Goal: Information Seeking & Learning: Learn about a topic

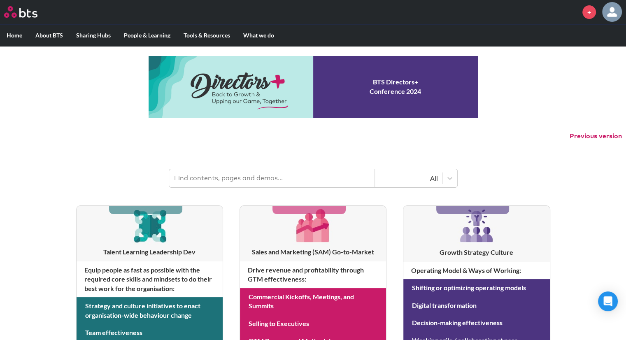
click at [234, 180] on input "text" at bounding box center [272, 178] width 206 height 18
click at [226, 180] on input "text" at bounding box center [272, 178] width 206 height 18
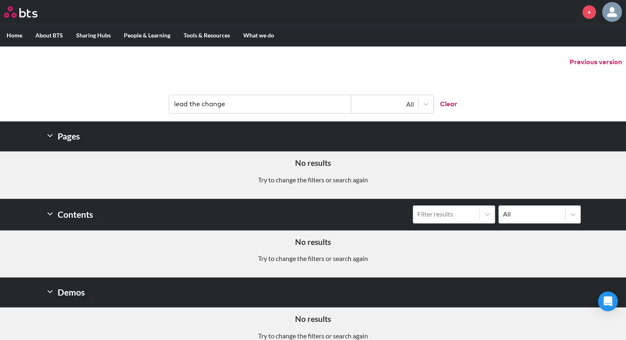
scroll to position [74, 0]
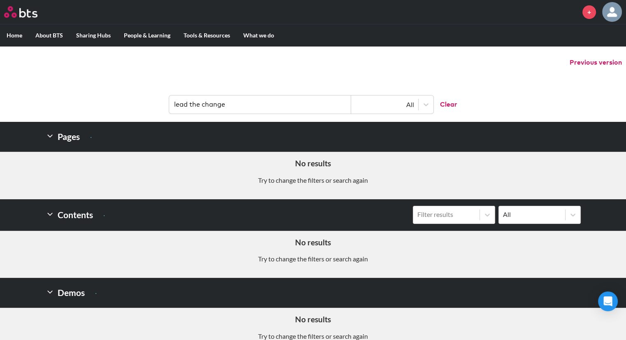
click at [225, 101] on input "lead the change" at bounding box center [260, 104] width 182 height 18
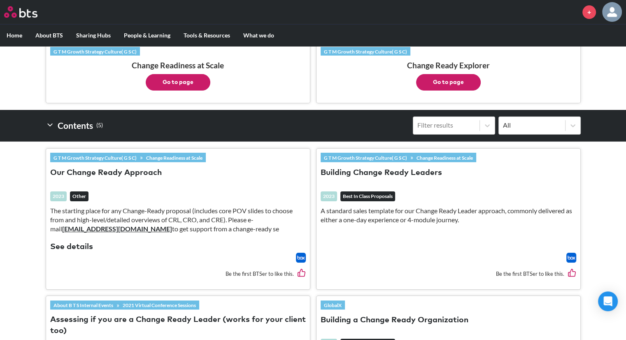
scroll to position [208, 0]
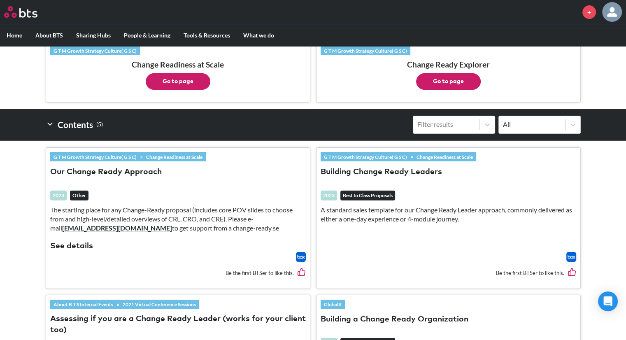
type input "change ready"
drag, startPoint x: 147, startPoint y: 171, endPoint x: 119, endPoint y: 162, distance: 29.8
click at [119, 162] on header "G T M Growth Strategy Culture( G S C) » Change Readiness at Scale Our Change Re…" at bounding box center [178, 202] width 256 height 100
click at [130, 170] on button "Our Change Ready Approach" at bounding box center [106, 172] width 112 height 11
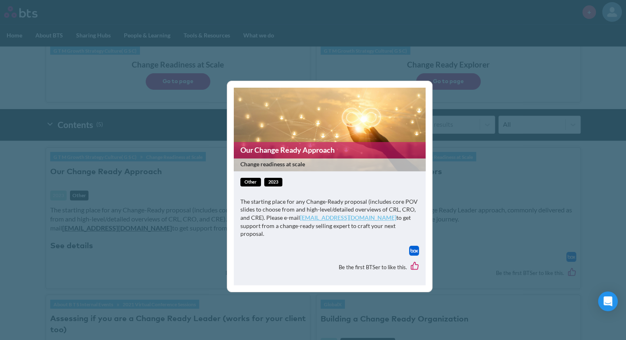
click at [452, 128] on div "Our Change Ready Approach Change readiness at scale other 2023 The starting pla…" at bounding box center [313, 170] width 626 height 340
click at [472, 208] on div "Our Change Ready Approach Change readiness at scale other 2023 The starting pla…" at bounding box center [313, 170] width 626 height 340
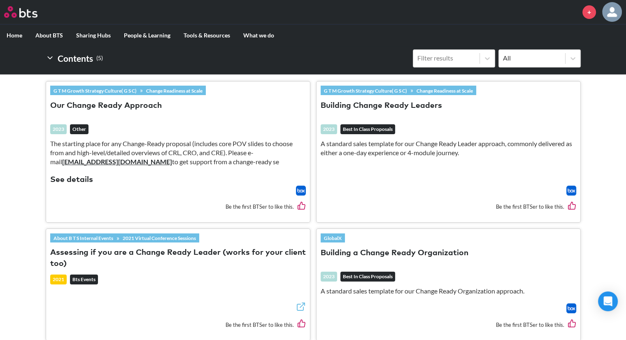
scroll to position [275, 0]
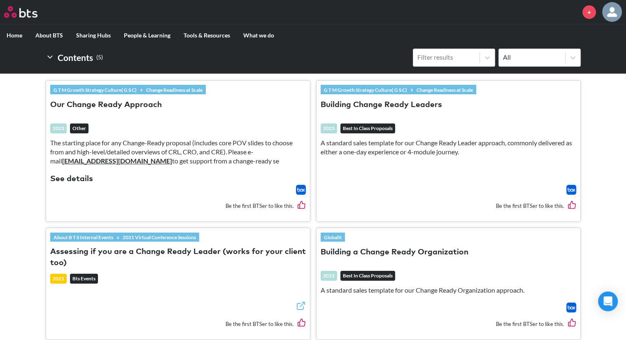
click at [390, 106] on button "Building Change Ready Leaders" at bounding box center [381, 105] width 121 height 11
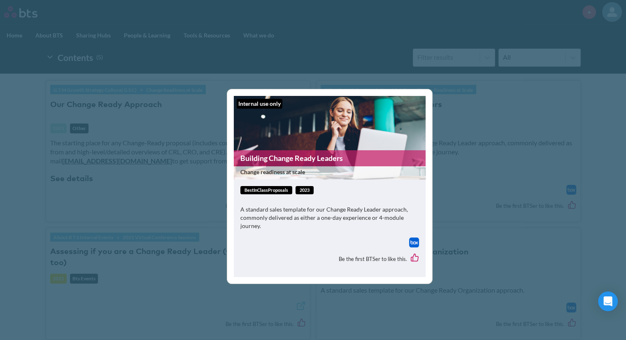
click at [471, 88] on div "Internal use only Building Change Ready Leaders Change readiness at scale bestI…" at bounding box center [313, 170] width 626 height 340
click at [441, 208] on div "Internal use only Building Change Ready Leaders Change readiness at scale bestI…" at bounding box center [313, 170] width 626 height 340
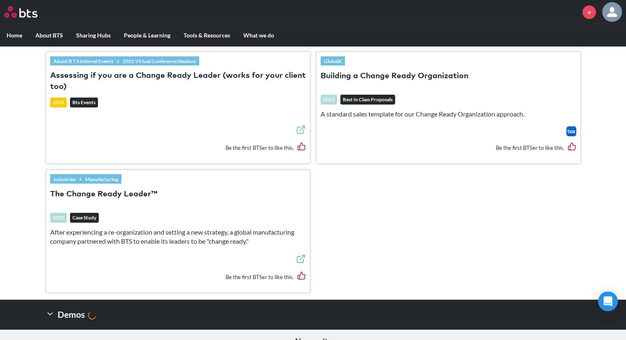
scroll to position [452, 0]
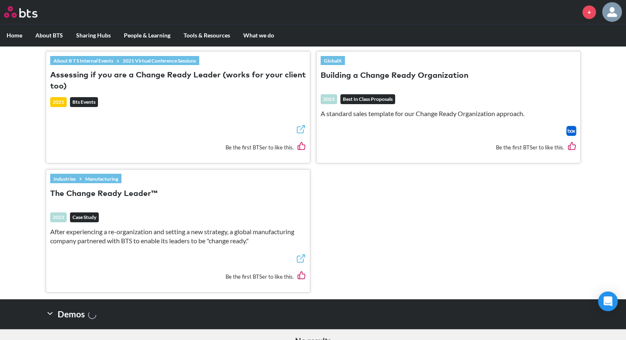
click at [128, 190] on button "The Change Ready Leader™" at bounding box center [103, 194] width 107 height 11
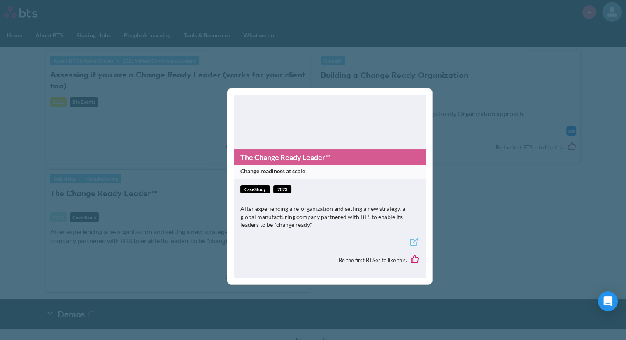
click at [318, 159] on link "The Change Ready Leader™" at bounding box center [330, 157] width 192 height 16
